Goal: Task Accomplishment & Management: Use online tool/utility

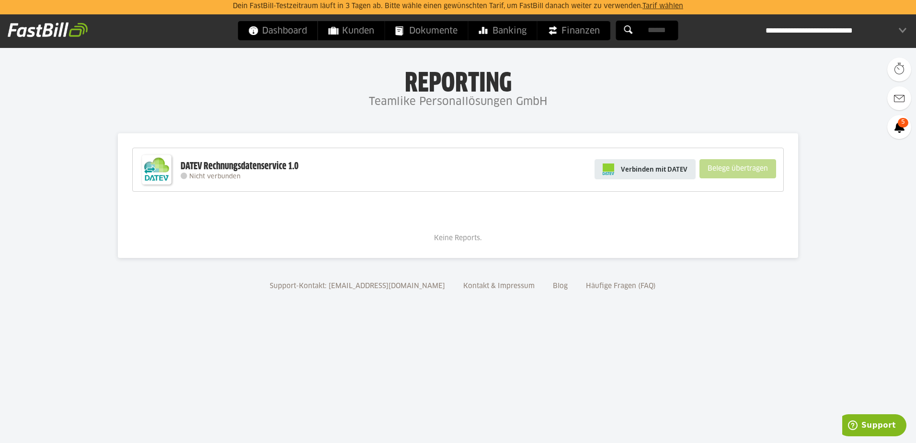
click at [661, 169] on span "Verbinden mit DATEV" at bounding box center [654, 169] width 67 height 10
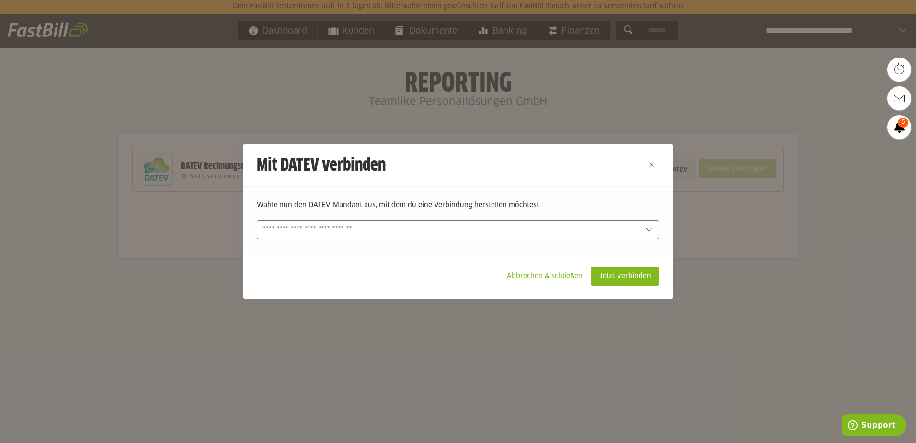
click at [459, 229] on input "text" at bounding box center [451, 229] width 376 height 11
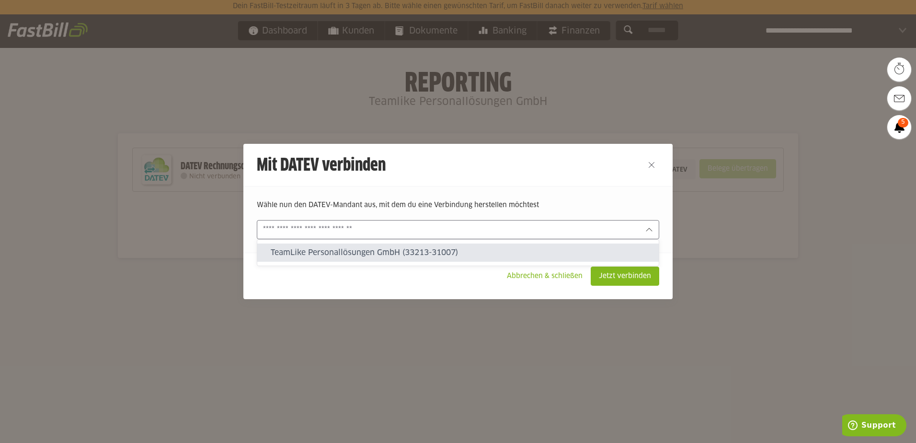
click at [376, 255] on slot "TeamLike Personallösungen GmbH (33213-31007)" at bounding box center [461, 252] width 380 height 11
type input "**********"
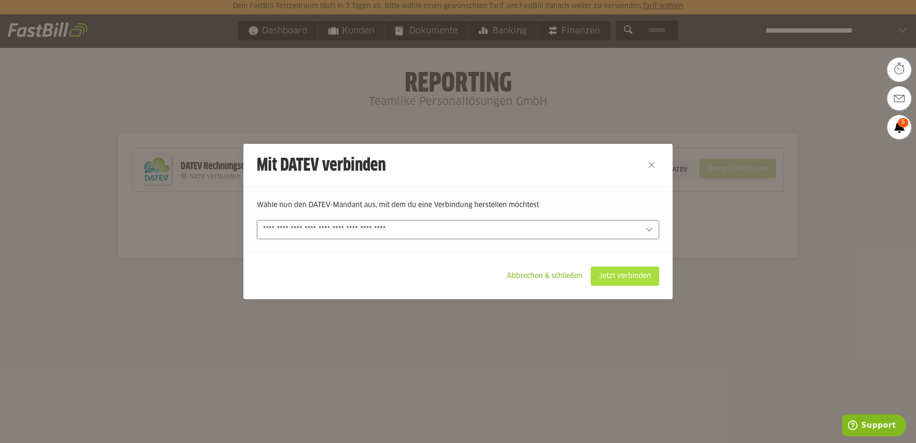
click at [629, 273] on slot "Jetzt verbinden" at bounding box center [625, 276] width 68 height 18
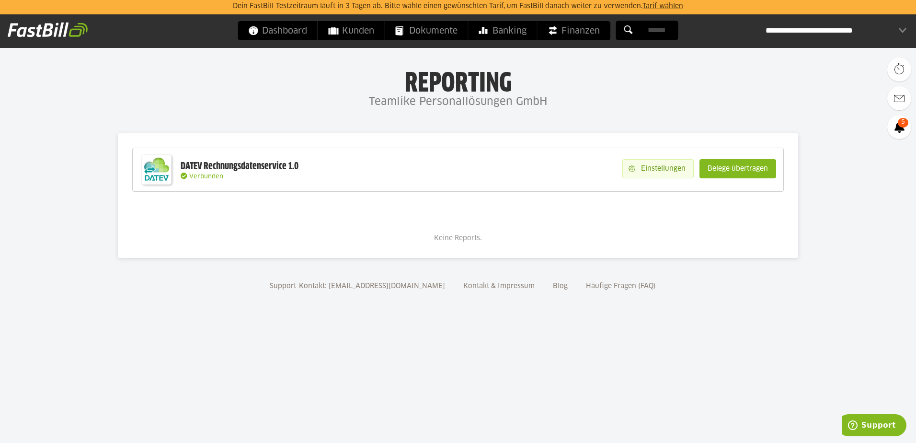
click at [673, 168] on slot "Einstellungen" at bounding box center [664, 168] width 58 height 18
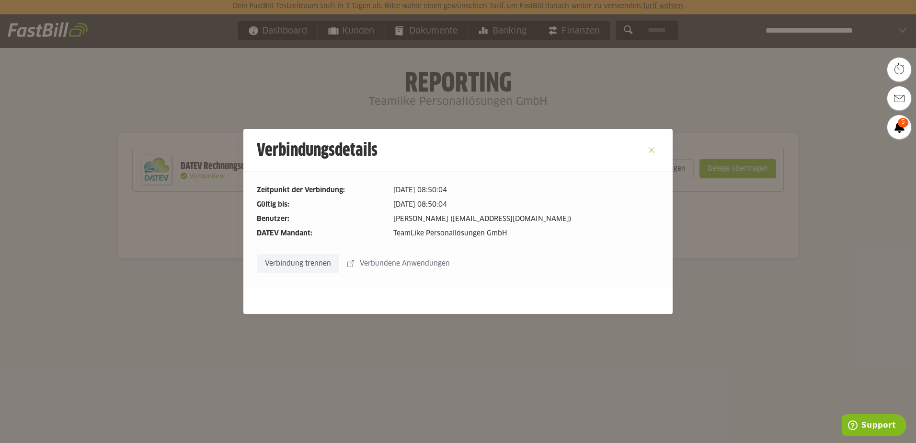
click at [648, 148] on button "Close" at bounding box center [651, 149] width 15 height 15
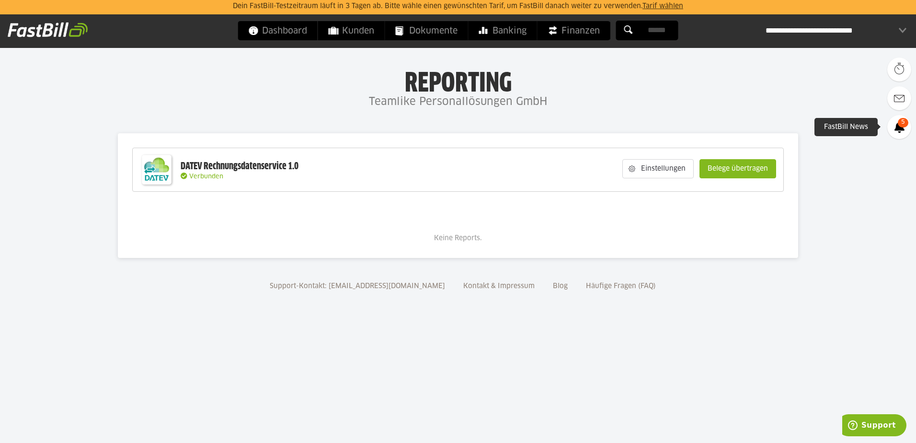
click at [901, 126] on span "5" at bounding box center [903, 123] width 11 height 10
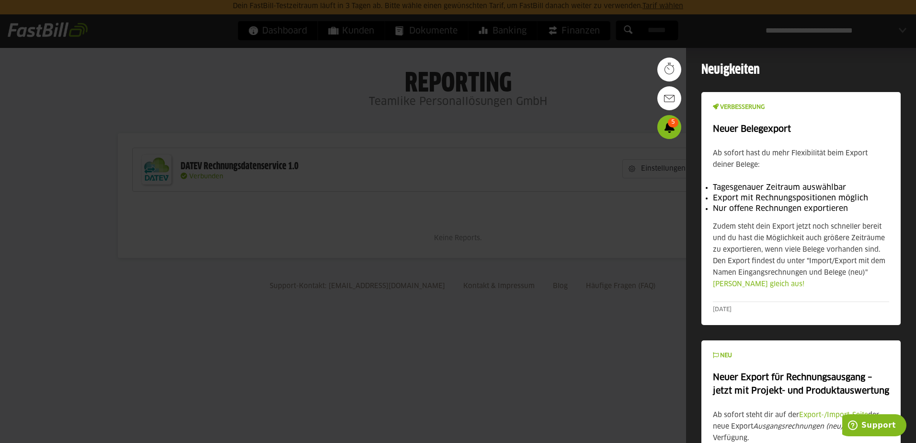
click at [565, 310] on div at bounding box center [458, 221] width 916 height 443
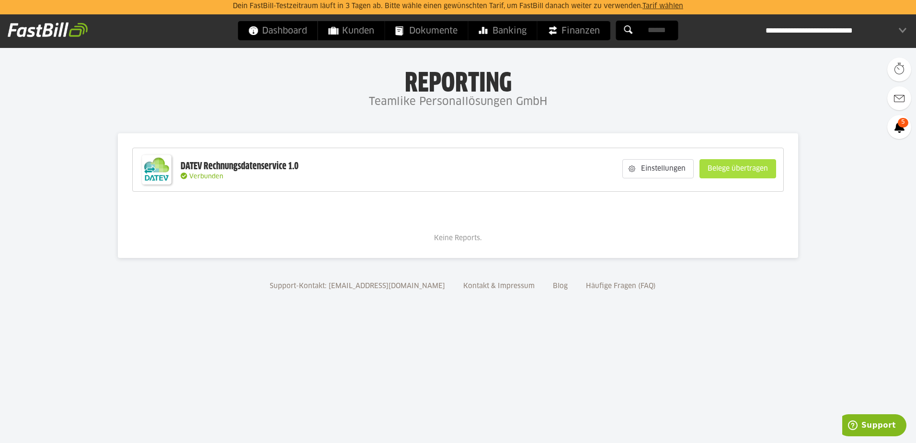
click at [769, 170] on slot "Belege übertragen" at bounding box center [738, 168] width 76 height 18
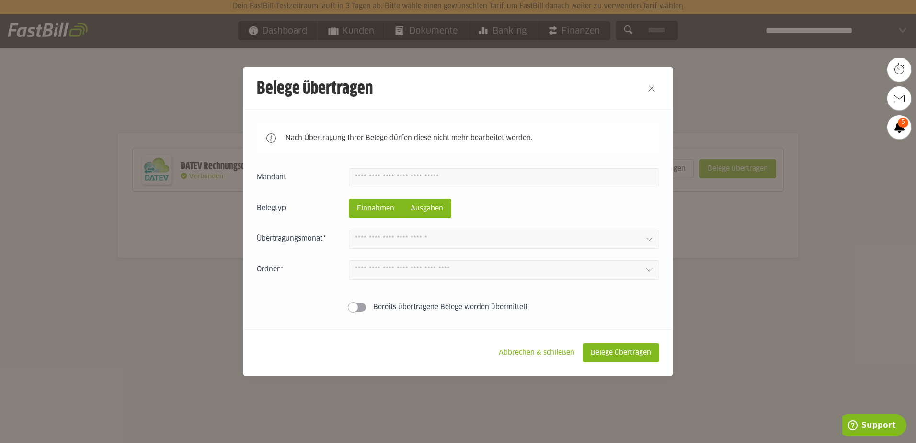
click at [435, 208] on slot "Ausgaben" at bounding box center [427, 208] width 48 height 18
click at [389, 204] on slot "Einnahmen" at bounding box center [375, 208] width 53 height 18
click at [436, 208] on slot "Ausgaben" at bounding box center [427, 208] width 48 height 18
click at [358, 304] on span at bounding box center [357, 307] width 17 height 9
click at [355, 306] on span at bounding box center [357, 307] width 17 height 9
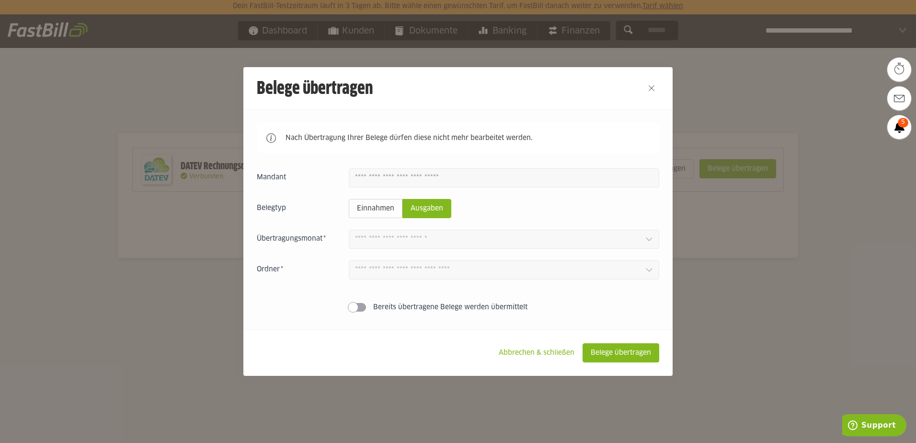
click at [647, 242] on icon at bounding box center [649, 239] width 8 height 8
click at [652, 84] on button "Close" at bounding box center [651, 87] width 15 height 15
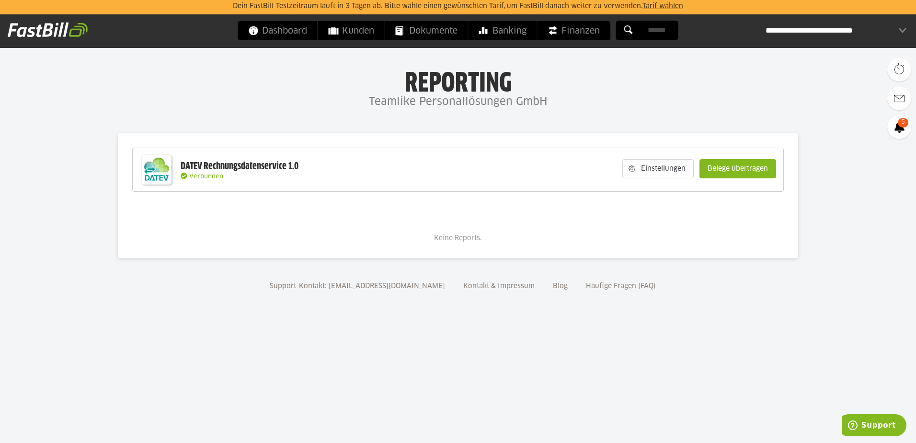
click at [824, 28] on div "**********" at bounding box center [835, 30] width 141 height 19
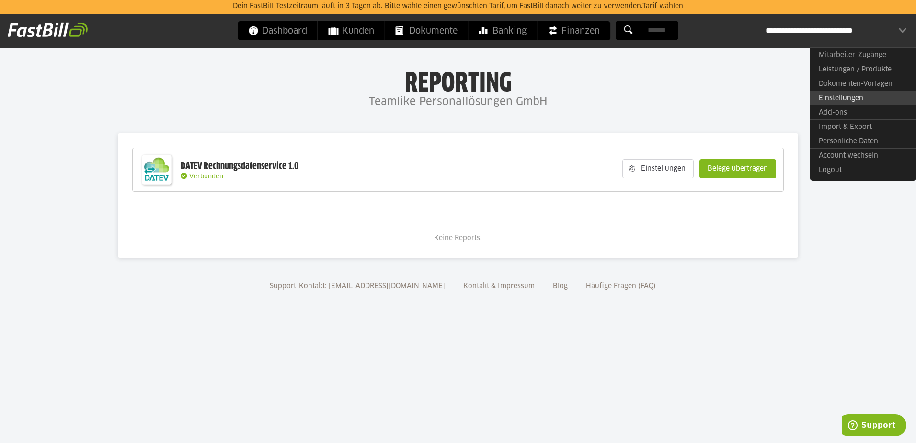
click at [846, 99] on link "Einstellungen" at bounding box center [862, 98] width 105 height 14
